Goal: Task Accomplishment & Management: Manage account settings

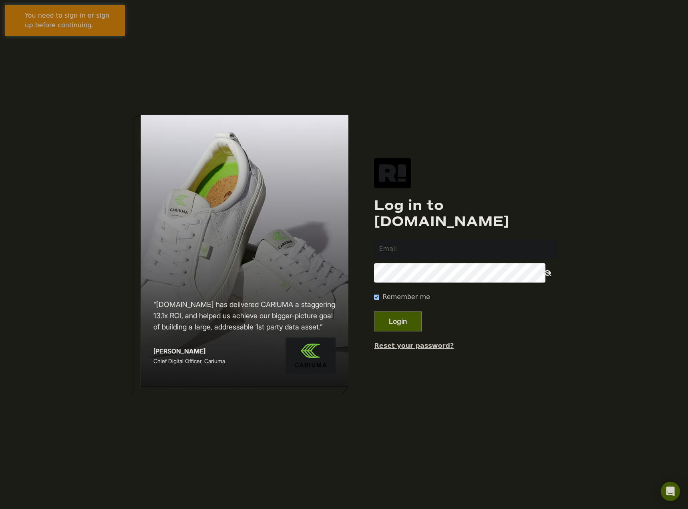
type input "[EMAIL_ADDRESS][DOMAIN_NAME]"
click at [406, 322] on button "Login" at bounding box center [398, 321] width 48 height 20
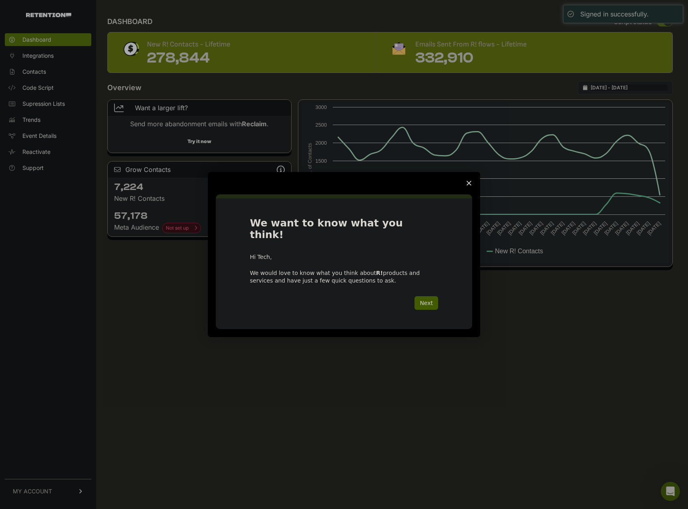
click at [468, 186] on span "Close survey" at bounding box center [469, 183] width 22 height 22
click at [470, 186] on polygon "Close survey" at bounding box center [469, 183] width 5 height 5
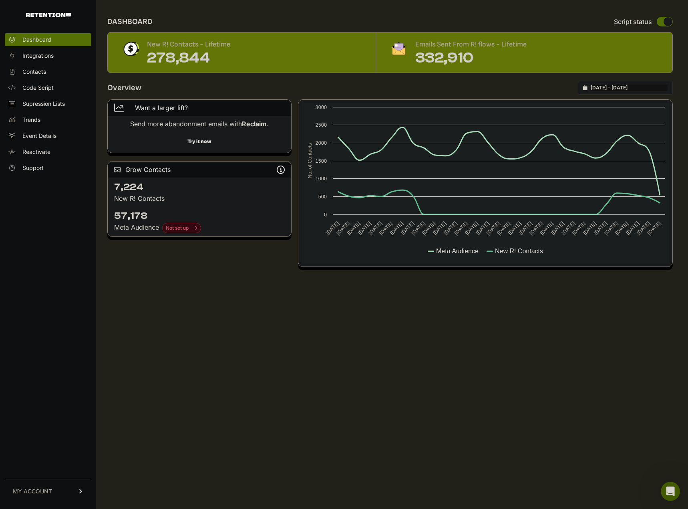
click at [61, 494] on link "MY ACCOUNT" at bounding box center [48, 491] width 87 height 24
click at [39, 468] on link "Billing" at bounding box center [48, 464] width 87 height 13
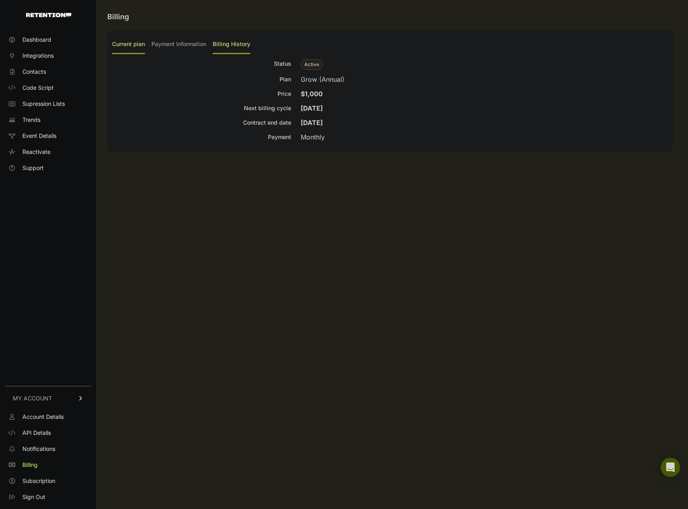
click at [224, 41] on label "Billing History" at bounding box center [232, 44] width 38 height 19
click at [0, 0] on input "Billing History" at bounding box center [0, 0] width 0 height 0
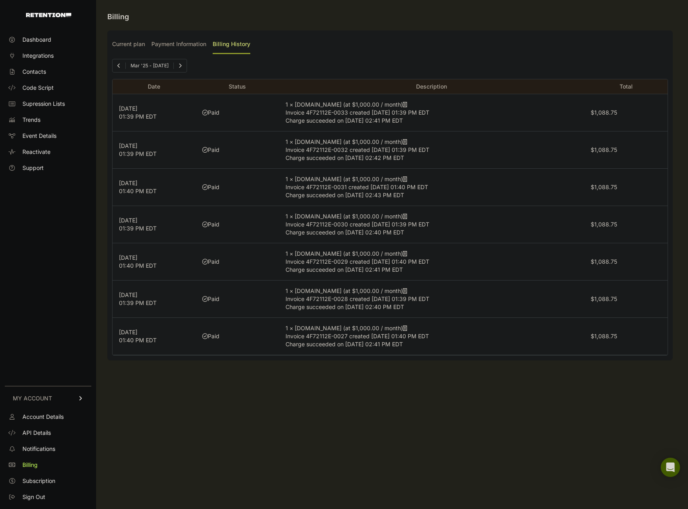
click at [500, 117] on td "1 × [DOMAIN_NAME] (at $1,000.00 / month) Invoice 4F72112E-0033 created [DATE] 0…" at bounding box center [431, 112] width 305 height 37
click at [403, 103] on icon at bounding box center [405, 105] width 4 height 6
